Goal: Information Seeking & Learning: Learn about a topic

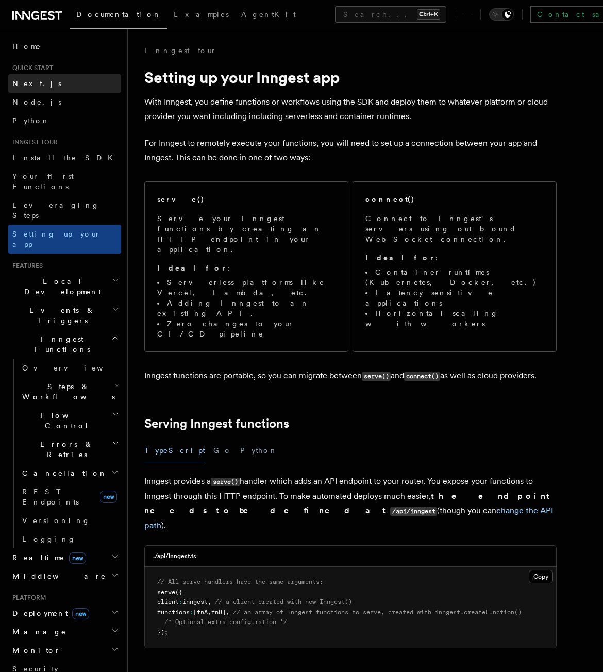
click at [59, 85] on link "Next.js" at bounding box center [64, 83] width 113 height 19
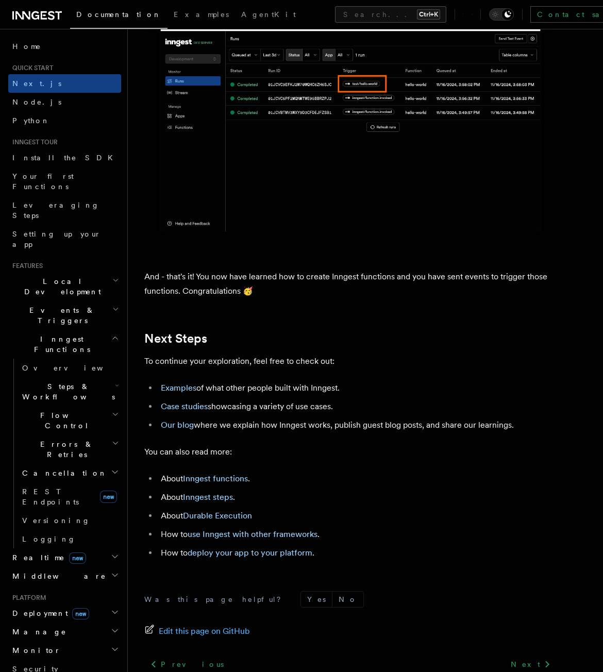
scroll to position [6064, 0]
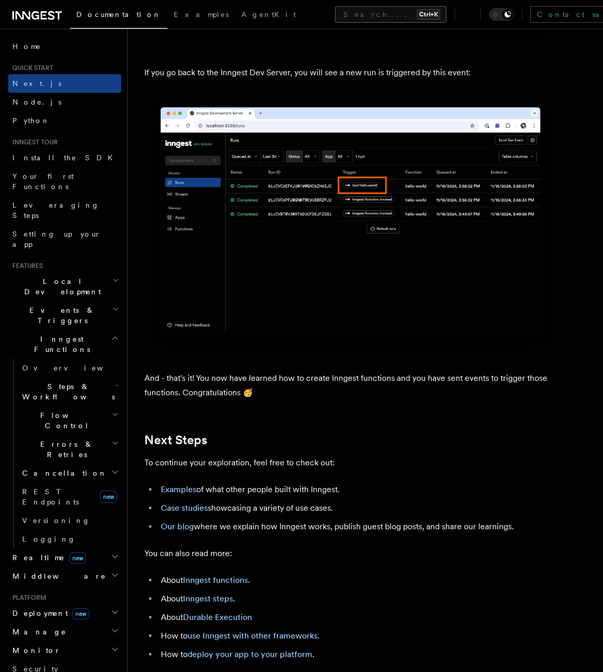
click at [335, 13] on button "Search... Ctrl+K" at bounding box center [390, 14] width 111 height 16
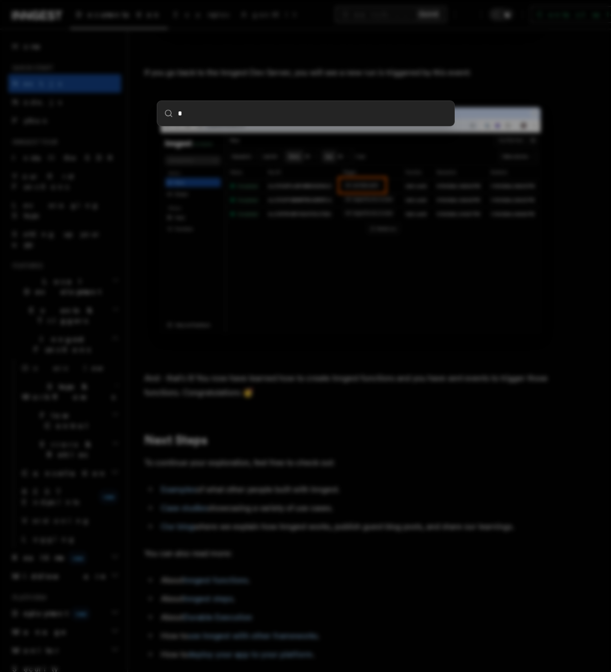
type input "**"
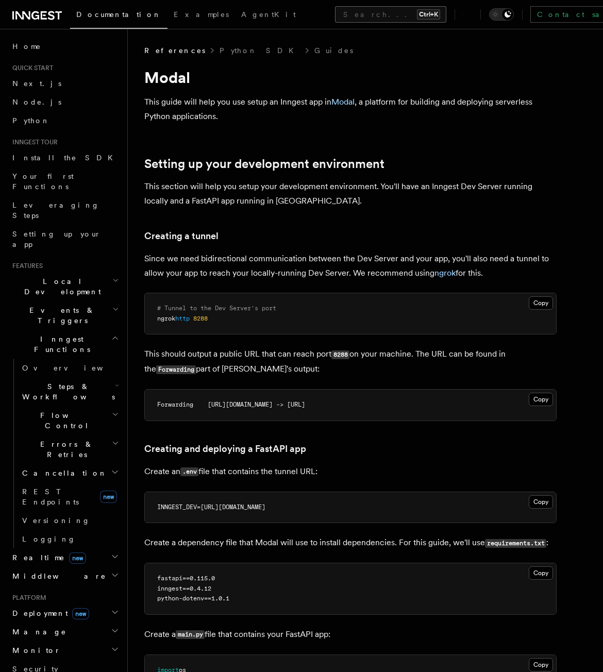
click at [335, 12] on button "Search... Ctrl+K" at bounding box center [390, 14] width 111 height 16
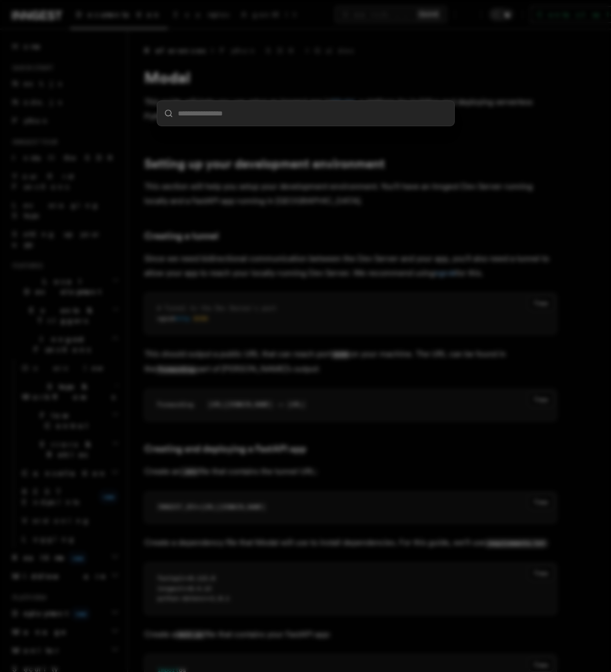
click at [199, 26] on div at bounding box center [305, 336] width 611 height 672
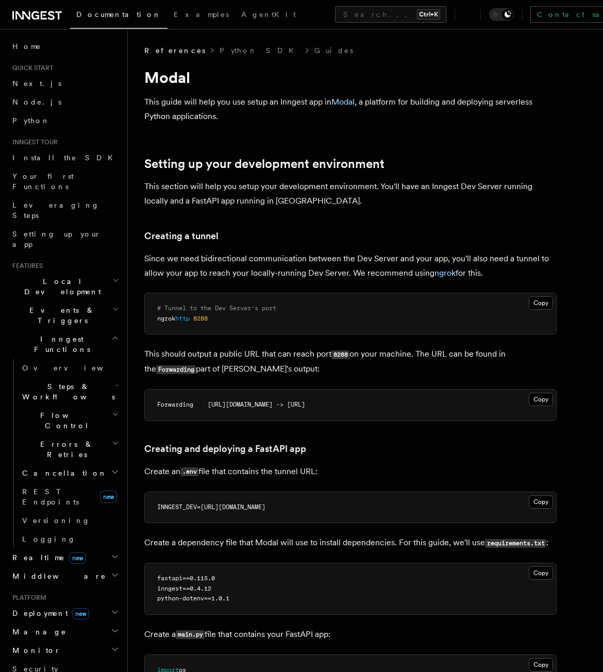
click at [195, 2] on div "Documentation Examples AgentKit Search... Ctrl+K Contact sales Sign Up" at bounding box center [301, 14] width 603 height 29
click at [241, 16] on span "AgentKit" at bounding box center [268, 14] width 55 height 8
